Goal: Communication & Community: Answer question/provide support

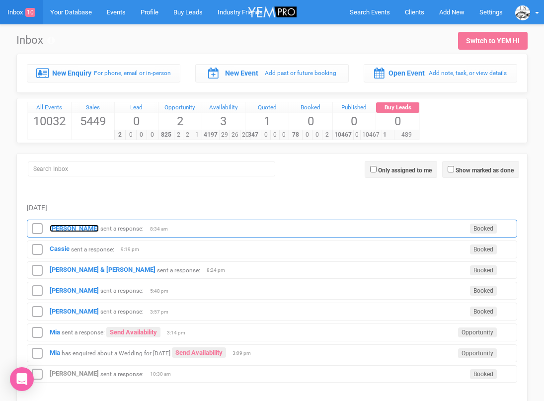
click at [59, 228] on strong "[PERSON_NAME]" at bounding box center [74, 228] width 49 height 7
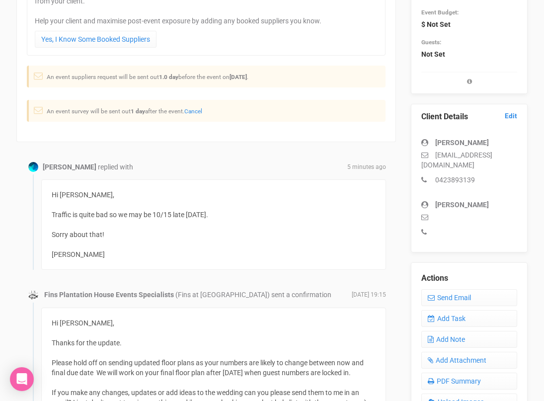
scroll to position [174, 0]
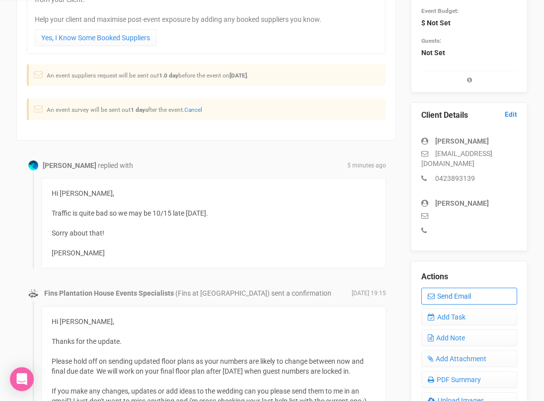
click at [443, 291] on link "Send Email" at bounding box center [469, 296] width 96 height 17
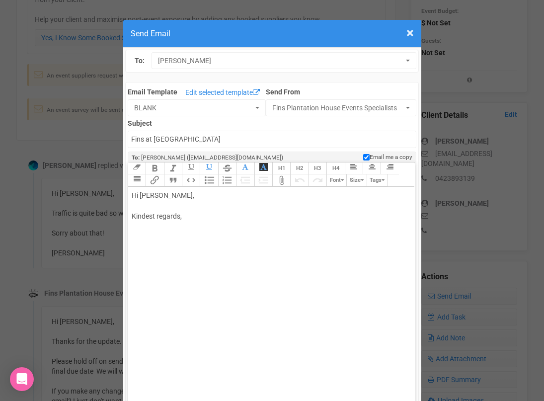
click at [174, 201] on div "Hi [PERSON_NAME], Kindest regards," at bounding box center [270, 216] width 276 height 52
click at [198, 266] on div "Hi [PERSON_NAME], No stress at all :) Drive safe. Kindest regards," at bounding box center [270, 237] width 276 height 94
type trix-editor "<div>Hi [PERSON_NAME],<br><br>No stress at all :)<br><br>Drive safe.<br><br>Kin…"
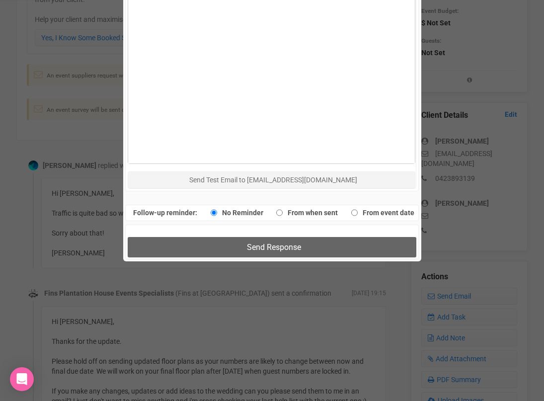
scroll to position [664, 0]
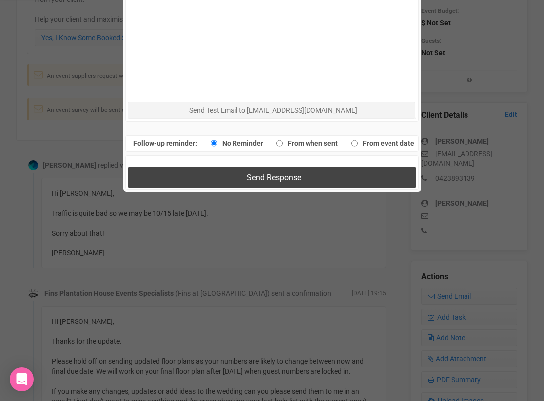
click at [219, 182] on button "Send Response" at bounding box center [272, 177] width 289 height 20
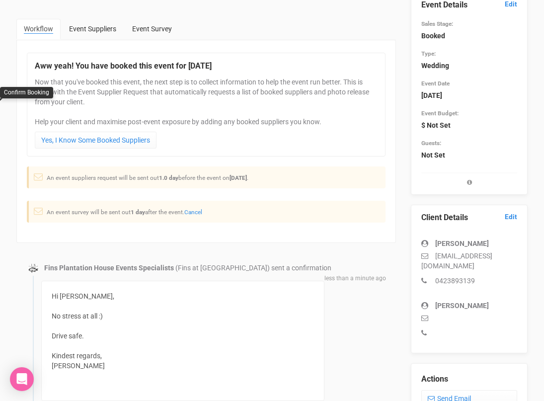
scroll to position [0, 0]
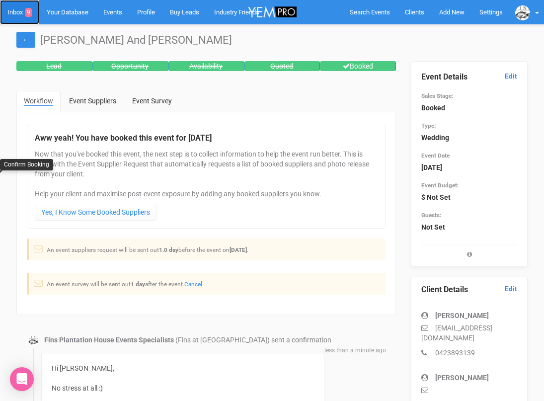
click at [13, 8] on link "Inbox 9" at bounding box center [19, 12] width 39 height 24
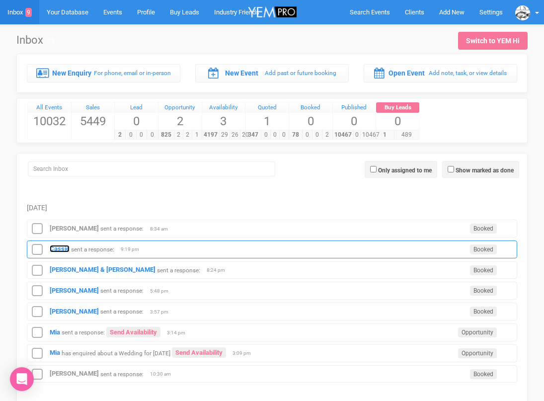
click at [58, 249] on strong "Cassie" at bounding box center [60, 248] width 20 height 7
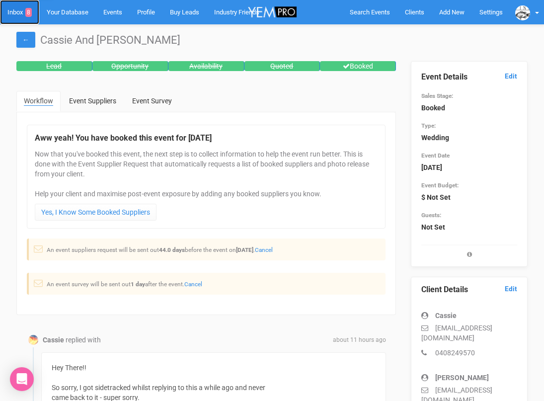
click at [18, 11] on link "Inbox 8" at bounding box center [19, 12] width 39 height 24
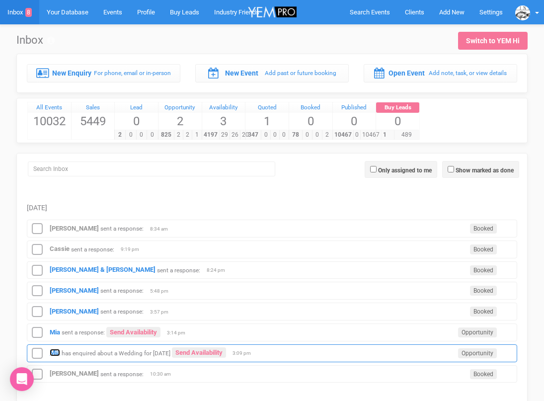
click at [52, 350] on strong "Mia" at bounding box center [55, 352] width 10 height 7
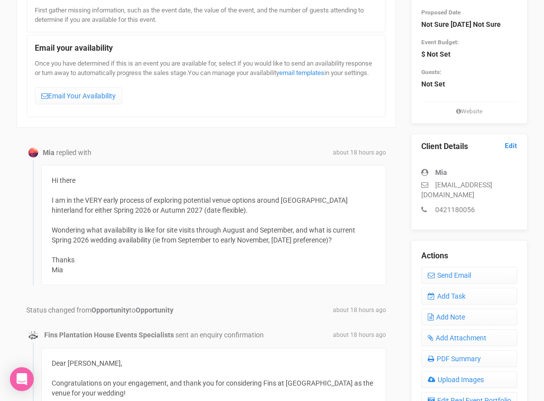
scroll to position [145, 0]
